Goal: Task Accomplishment & Management: Contribute content

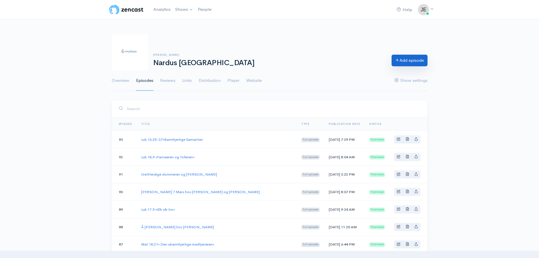
drag, startPoint x: 0, startPoint y: 0, endPoint x: 396, endPoint y: 61, distance: 400.7
click at [396, 61] on icon at bounding box center [397, 60] width 4 height 4
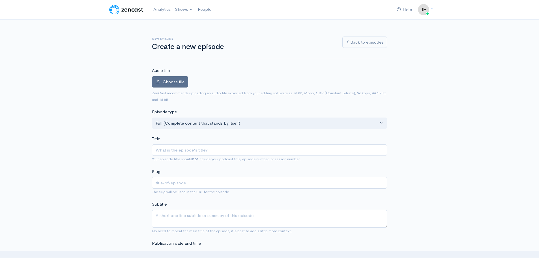
click at [183, 79] on span "Choose file" at bounding box center [174, 81] width 22 height 5
click at [0, 0] on input "Choose file" at bounding box center [0, 0] width 0 height 0
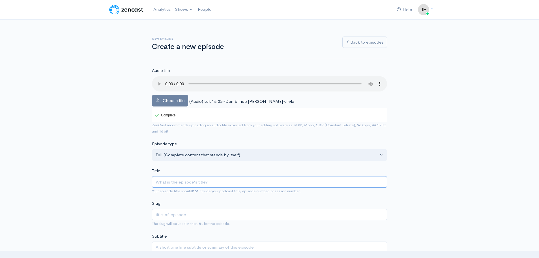
click at [195, 180] on input "Title" at bounding box center [269, 182] width 235 height 12
paste input "Luk 18.35 «Den blinde [PERSON_NAME]»"
type input "Luk 18.35 «Den blinde [PERSON_NAME]»"
type input "luk-1835-den-blinde-ved-veien"
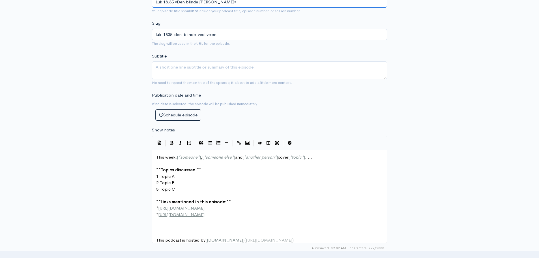
scroll to position [198, 0]
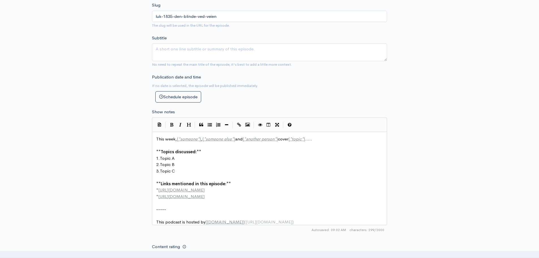
type input "Luk 18.35 «Den blinde [PERSON_NAME]»"
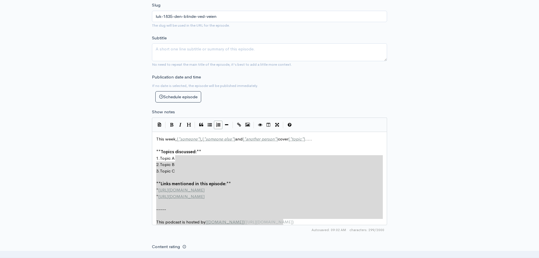
type textarea "eek, [*someone*], [*someone else*] and [*another person*] cover [*topic*]..... …"
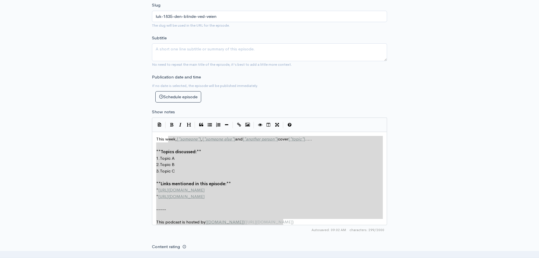
drag, startPoint x: 291, startPoint y: 220, endPoint x: 167, endPoint y: 140, distance: 148.4
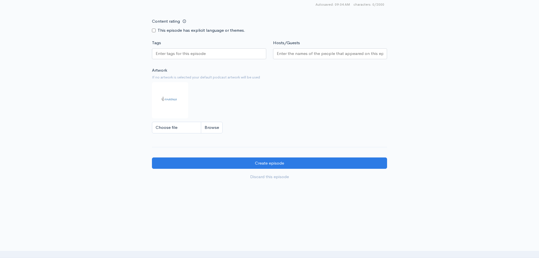
scroll to position [424, 0]
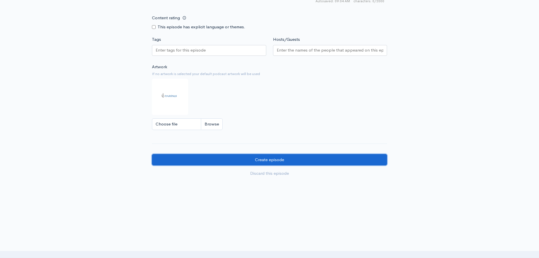
click at [237, 162] on input "Create episode" at bounding box center [269, 160] width 235 height 12
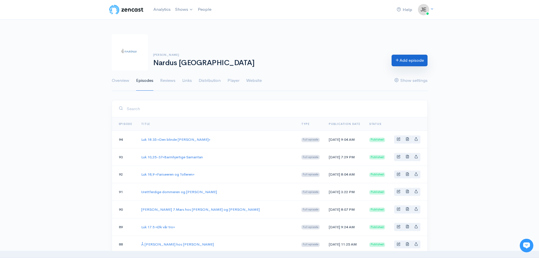
click at [407, 59] on link "Add episode" at bounding box center [409, 61] width 36 height 12
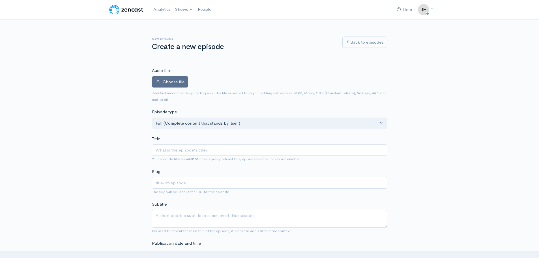
click at [159, 79] on label "Choose file" at bounding box center [170, 82] width 36 height 12
click at [0, 0] on input "Choose file" at bounding box center [0, 0] width 0 height 0
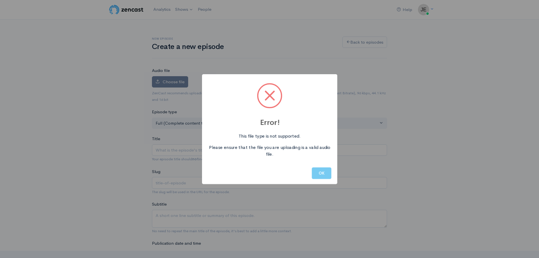
click at [318, 172] on button "OK" at bounding box center [322, 173] width 20 height 12
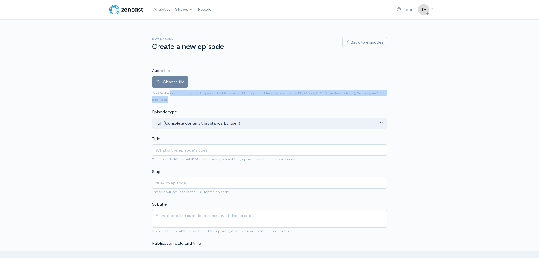
click at [168, 92] on span "ZenCast recommends uploading an audio file exported from your editing software …" at bounding box center [269, 96] width 235 height 13
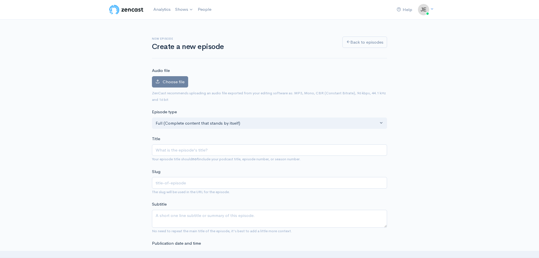
click at [159, 73] on label "Audio file" at bounding box center [161, 70] width 18 height 7
click at [161, 78] on label "Choose file" at bounding box center [170, 82] width 36 height 12
click at [0, 0] on input "Choose file" at bounding box center [0, 0] width 0 height 0
click at [167, 77] on label "Choose file" at bounding box center [170, 82] width 36 height 12
click at [0, 0] on input "Choose file" at bounding box center [0, 0] width 0 height 0
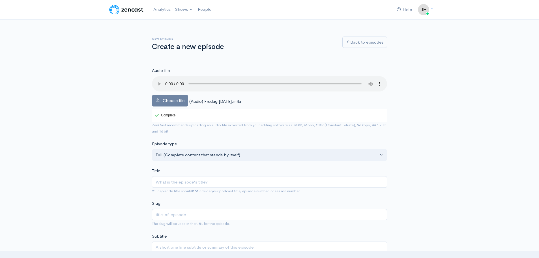
drag, startPoint x: 203, startPoint y: 100, endPoint x: 243, endPoint y: 101, distance: 40.4
click at [241, 101] on span "(Audio) Fredag 25 April 2025.m4a" at bounding box center [215, 100] width 52 height 5
copy span "Fredag 25 April 2025"
click at [174, 177] on input "Title" at bounding box center [269, 182] width 235 height 12
paste input "Fredag 25 April 2025"
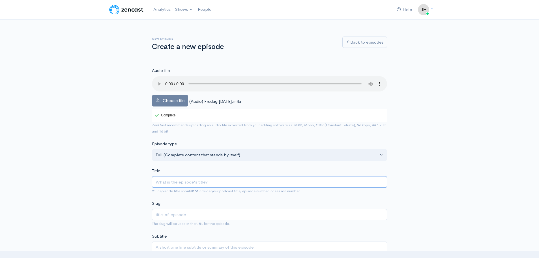
type input "Fredag 25 April 2025"
type input "fredag-25-april-2025"
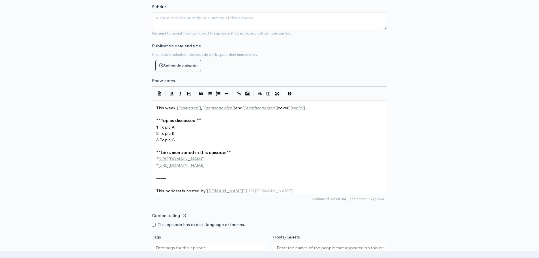
scroll to position [254, 0]
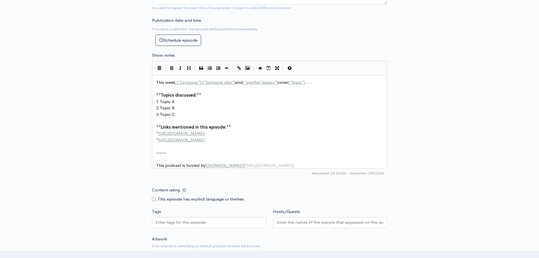
type input "Fredag 25 April 2025"
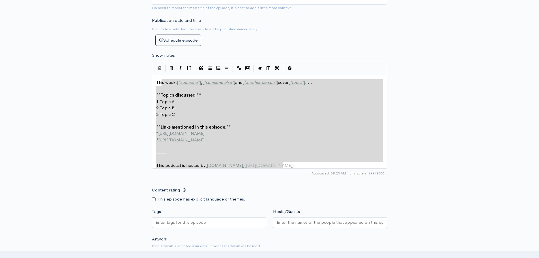
type textarea "is week, [*someone*], [*someone else*] and [*another person*] cover [*topic*]..…"
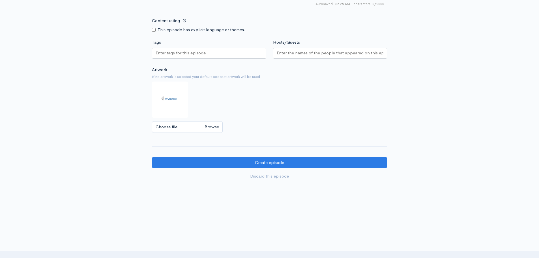
scroll to position [426, 0]
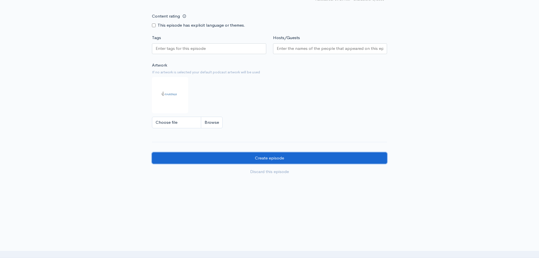
click at [182, 161] on input "Create episode" at bounding box center [269, 158] width 235 height 12
